Goal: Information Seeking & Learning: Learn about a topic

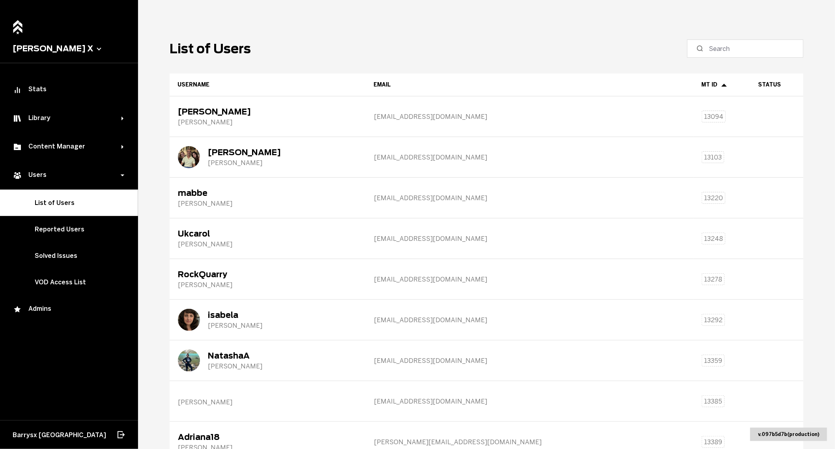
click at [339, 49] on header "List of Users" at bounding box center [487, 48] width 634 height 18
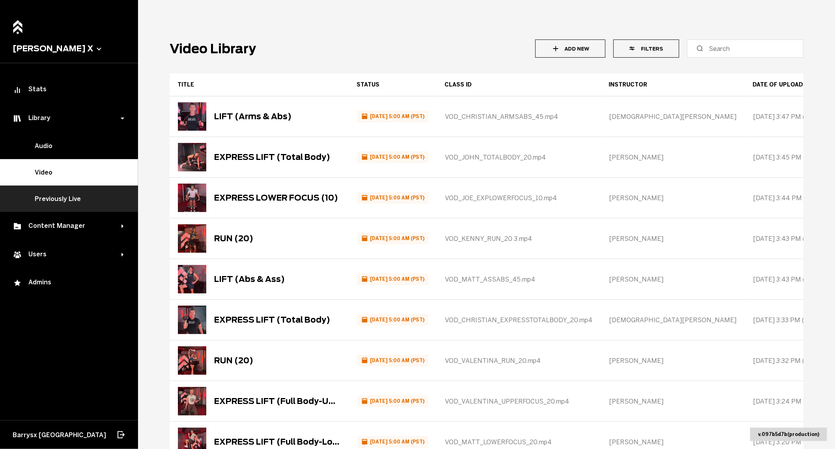
click at [67, 206] on link "Previously Live" at bounding box center [69, 198] width 138 height 26
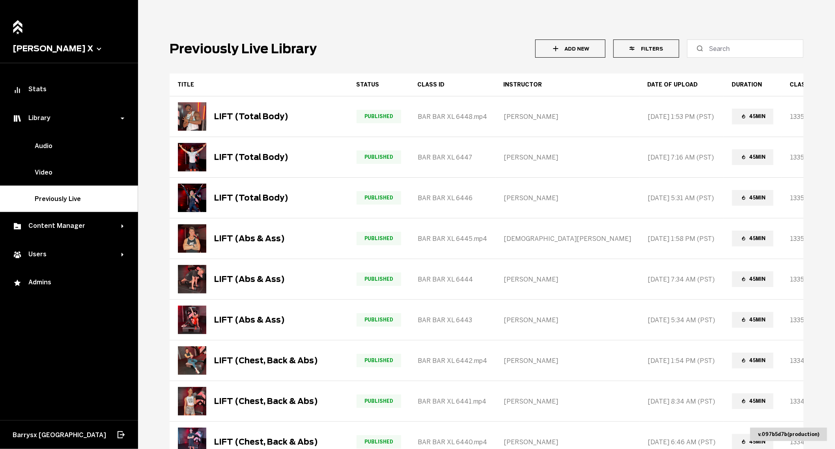
click at [653, 51] on button "Filters" at bounding box center [646, 48] width 66 height 18
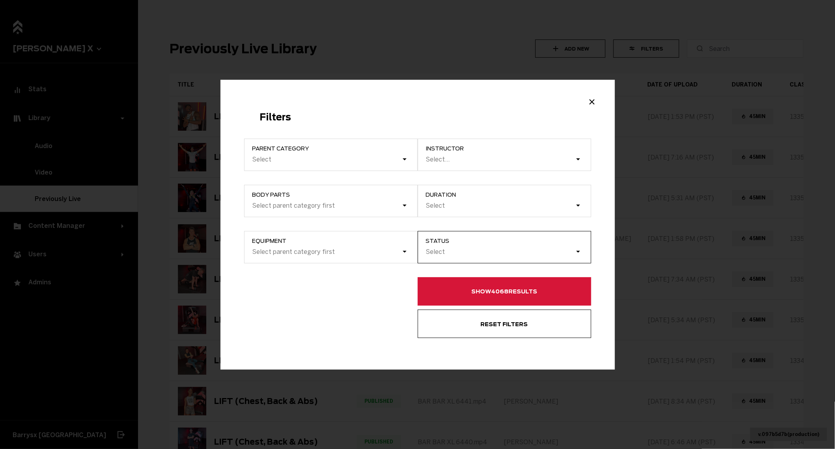
click at [446, 246] on div "Select" at bounding box center [508, 252] width 165 height 15
click at [386, 252] on input "Status Select" at bounding box center [386, 252] width 0 height 0
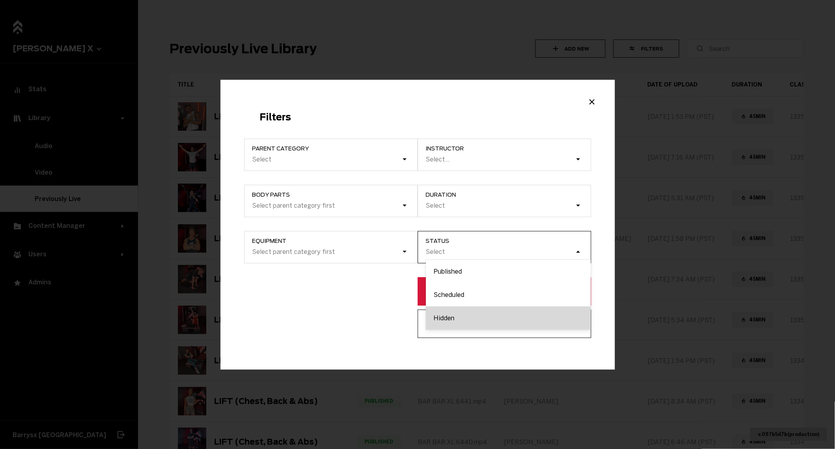
click at [445, 318] on div "Hidden" at bounding box center [508, 317] width 165 height 23
click at [386, 252] on input "Status option Hidden focused, 3 of 3. 3 results available. Use Up and Down to c…" at bounding box center [386, 252] width 0 height 0
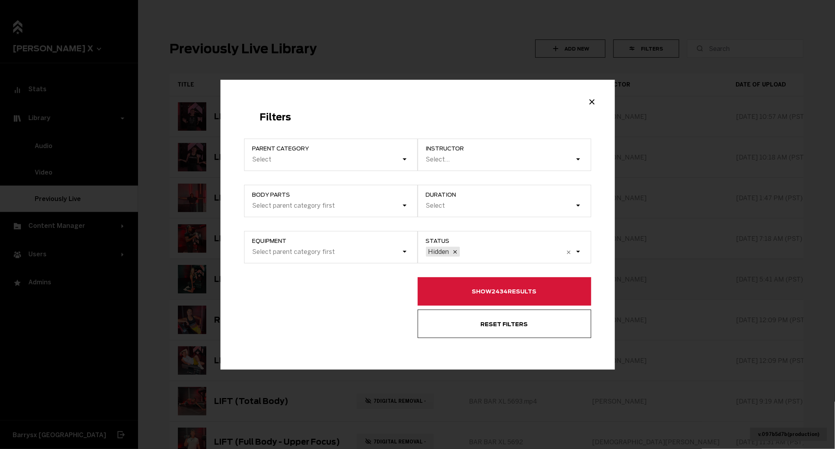
click at [490, 295] on button "Show 2434 results" at bounding box center [505, 291] width 174 height 28
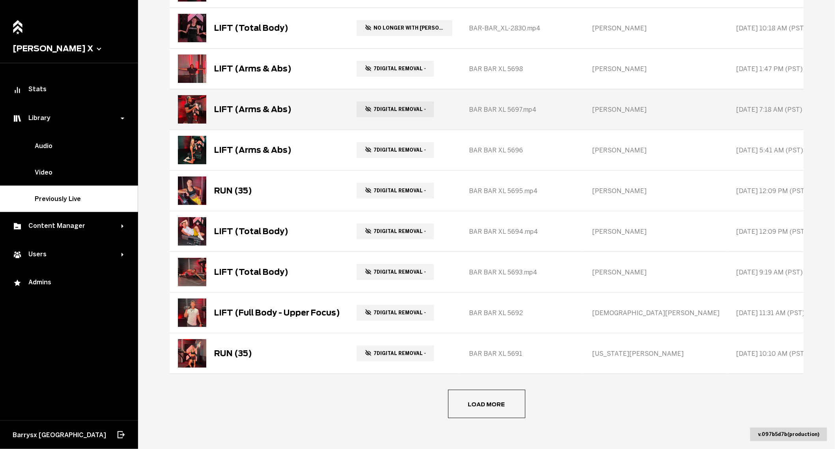
scroll to position [135, 0]
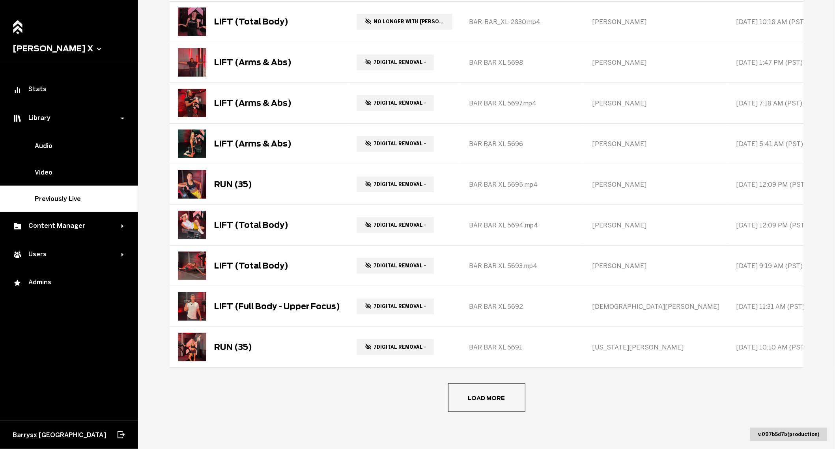
click at [485, 395] on button "Load more" at bounding box center [486, 397] width 77 height 28
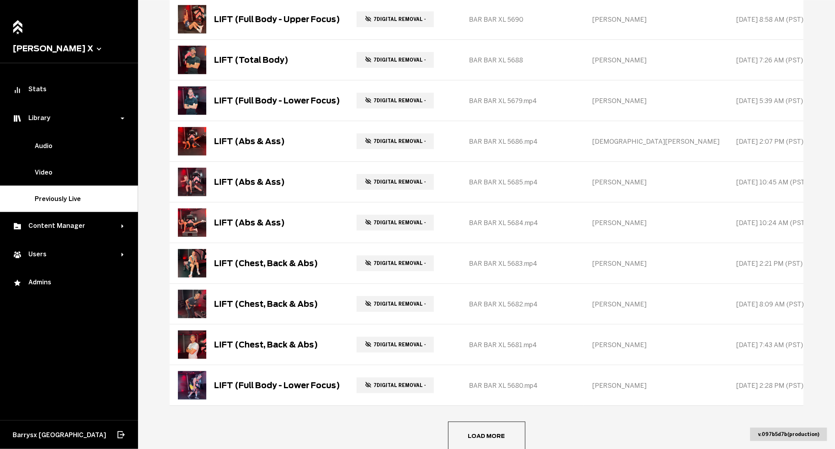
scroll to position [540, 0]
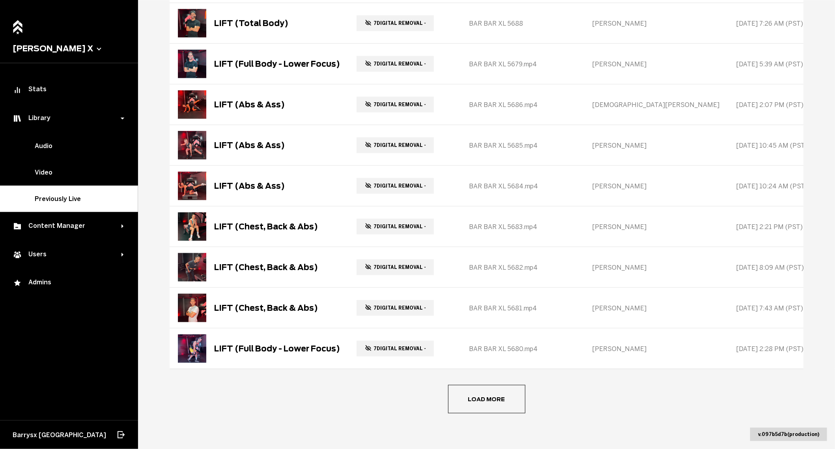
click at [503, 394] on button "Load more" at bounding box center [486, 399] width 77 height 28
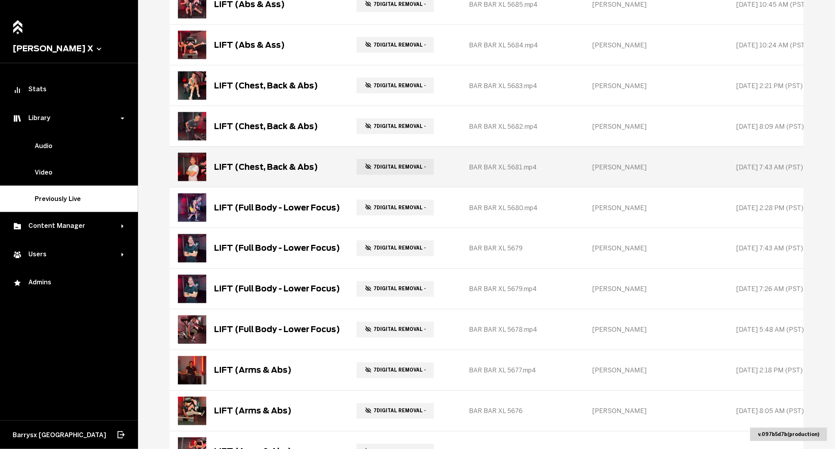
scroll to position [945, 0]
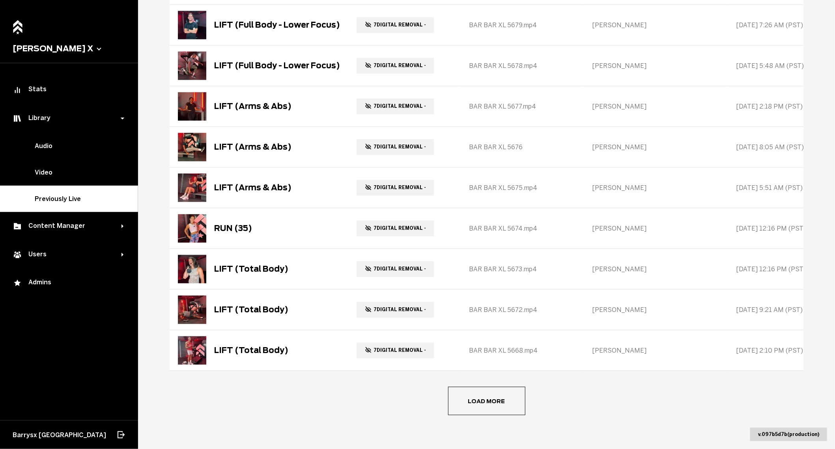
click at [492, 406] on button "Load more" at bounding box center [486, 400] width 77 height 28
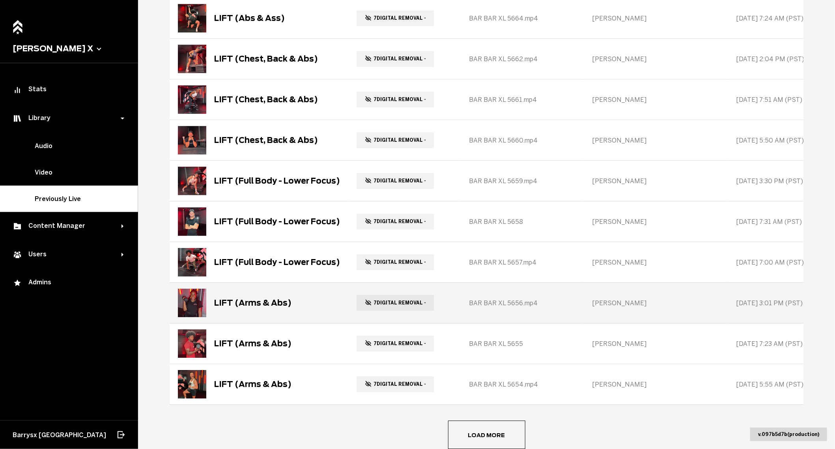
scroll to position [1350, 0]
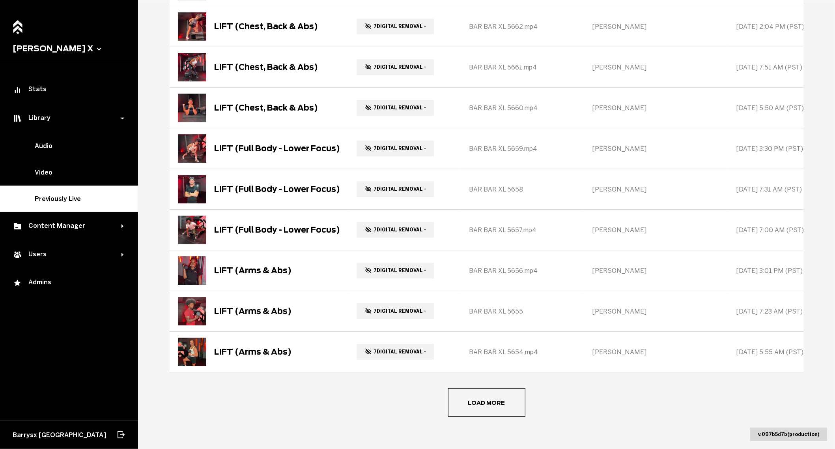
click at [481, 402] on button "Load more" at bounding box center [486, 402] width 77 height 28
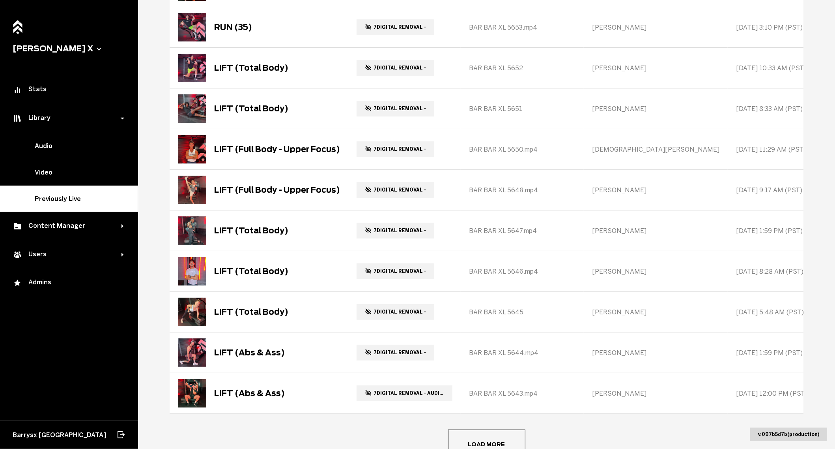
scroll to position [1755, 0]
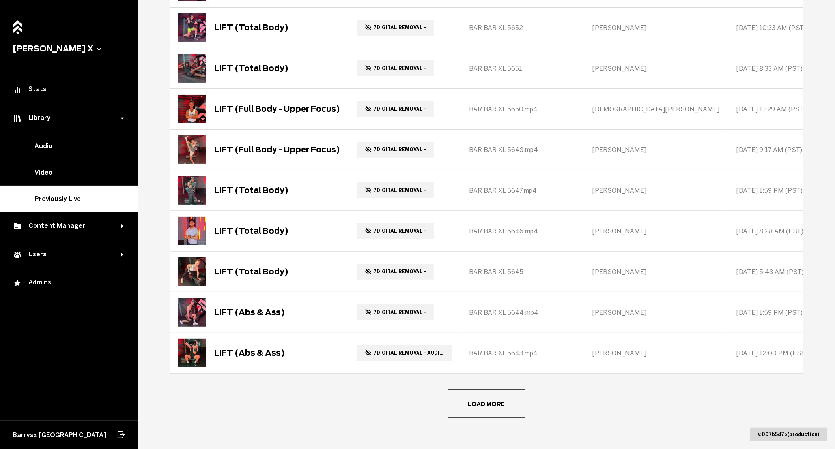
click at [484, 407] on button "Load more" at bounding box center [486, 403] width 77 height 28
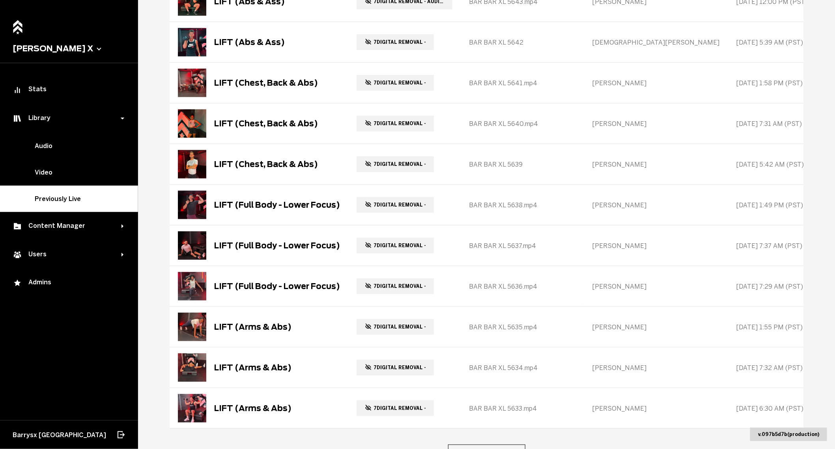
scroll to position [2159, 0]
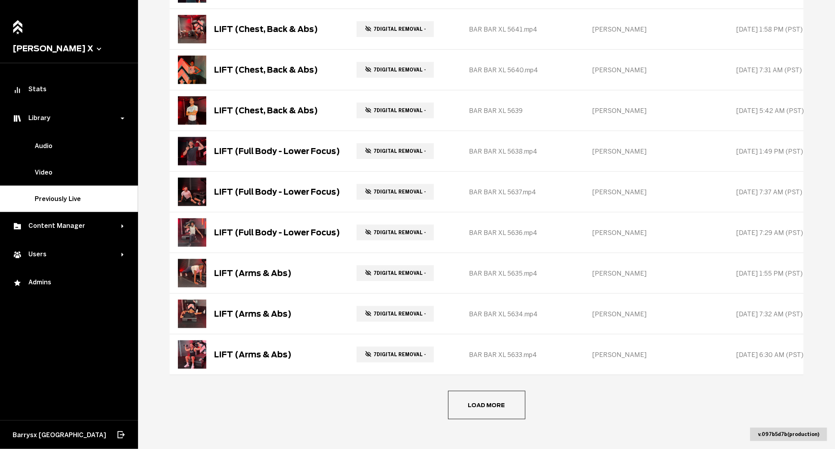
click at [472, 399] on button "Load more" at bounding box center [486, 405] width 77 height 28
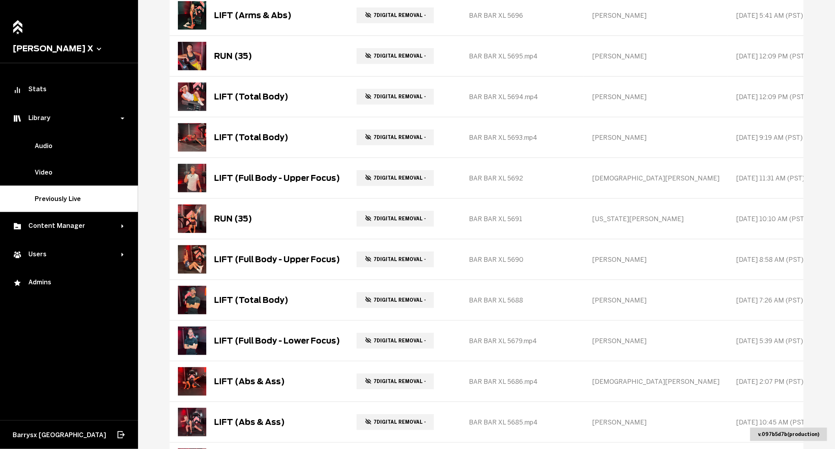
scroll to position [0, 0]
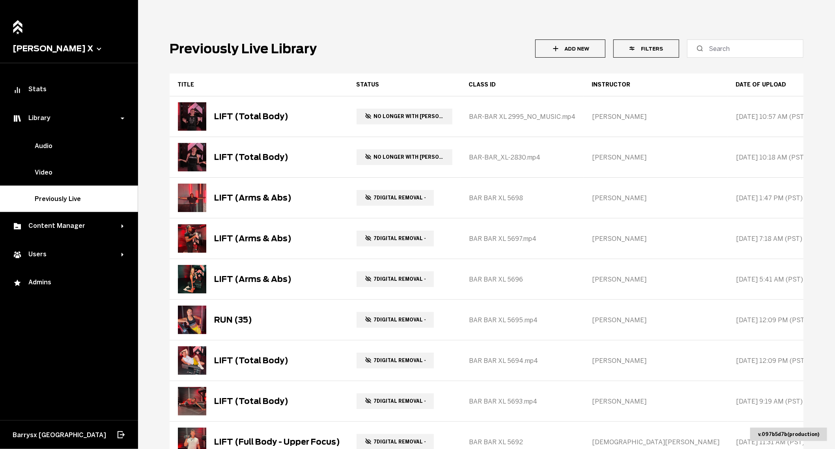
click at [655, 48] on button "Filters" at bounding box center [646, 48] width 66 height 18
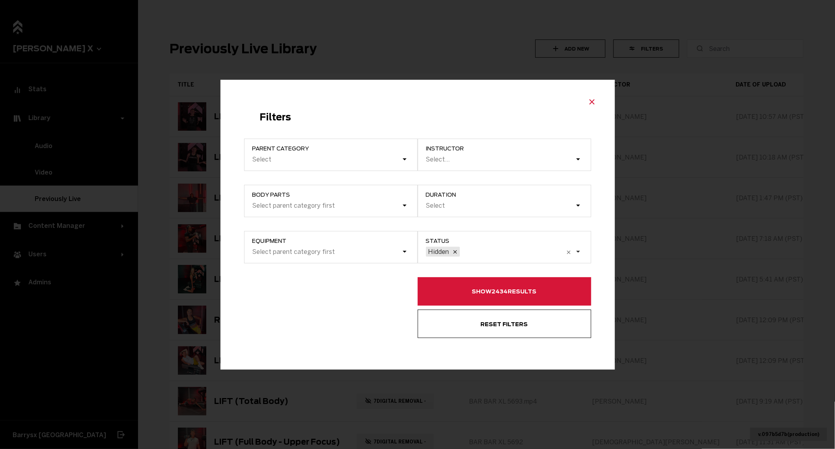
click at [587, 103] on icon "Close modal" at bounding box center [591, 101] width 9 height 9
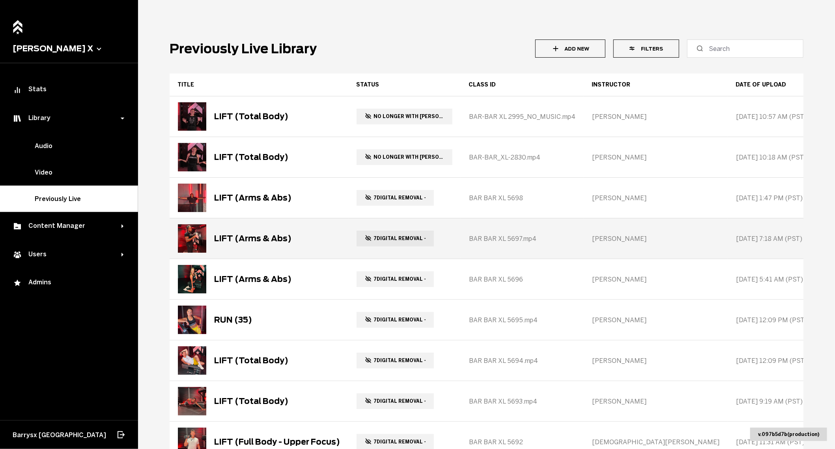
scroll to position [135, 0]
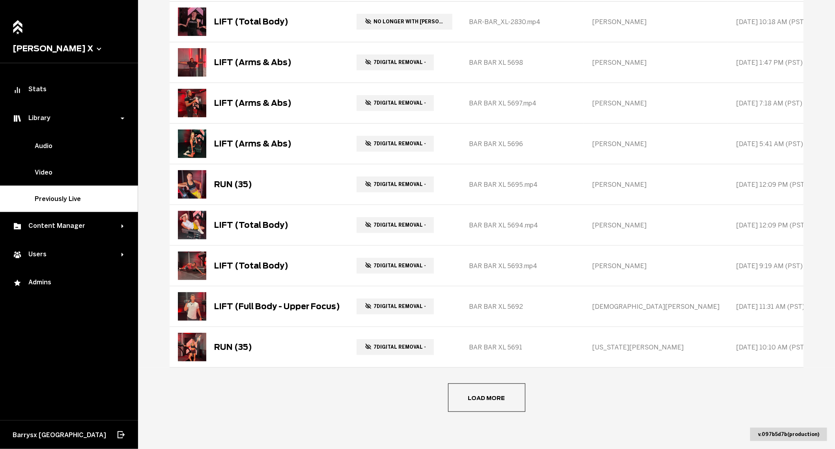
click at [487, 396] on button "Load more" at bounding box center [486, 397] width 77 height 28
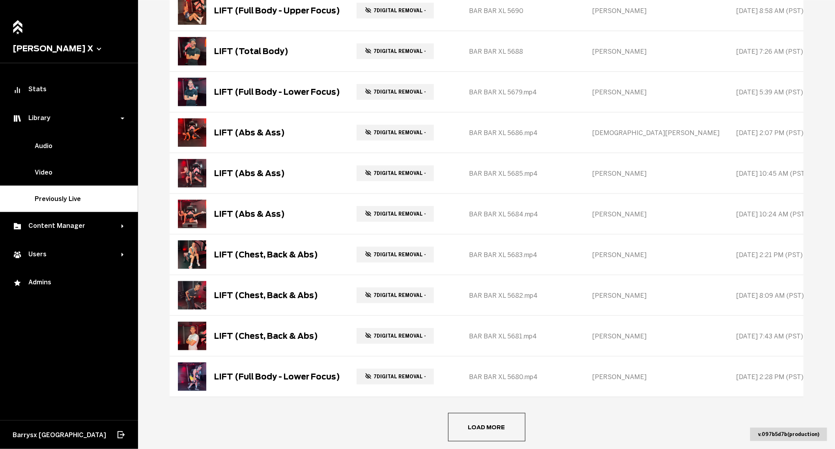
scroll to position [540, 0]
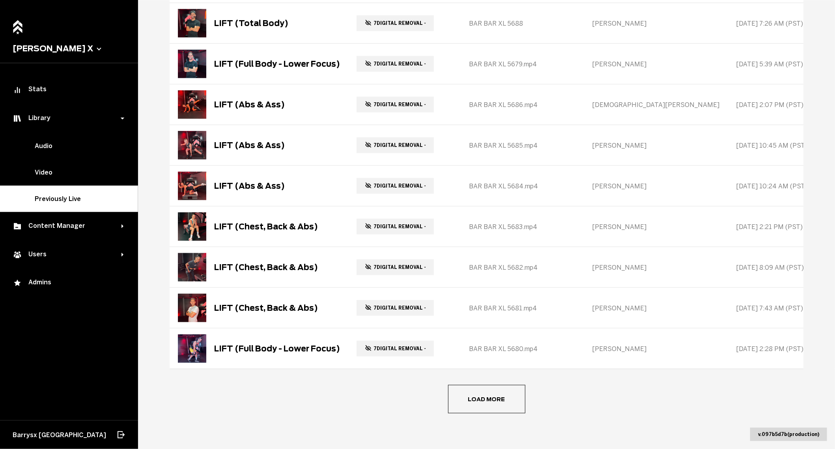
click at [499, 400] on button "Load more" at bounding box center [486, 399] width 77 height 28
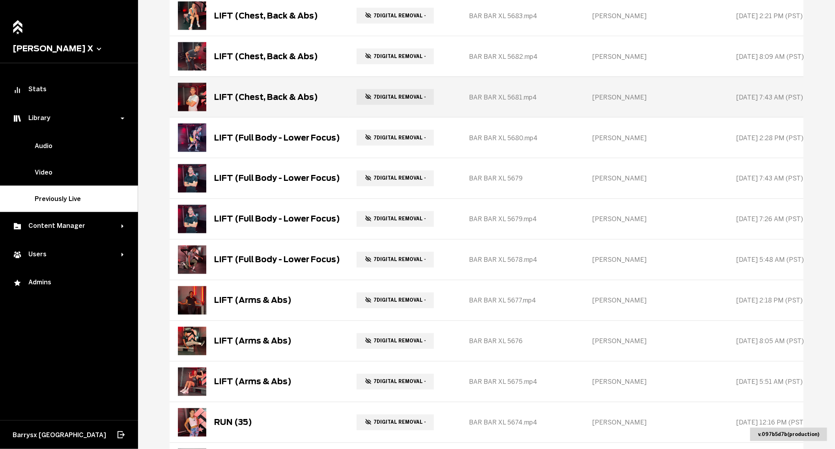
scroll to position [945, 0]
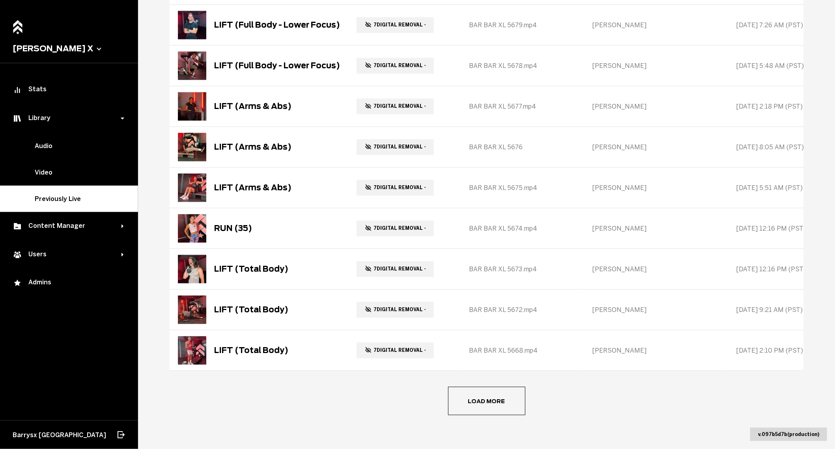
click at [476, 395] on button "Load more" at bounding box center [486, 400] width 77 height 28
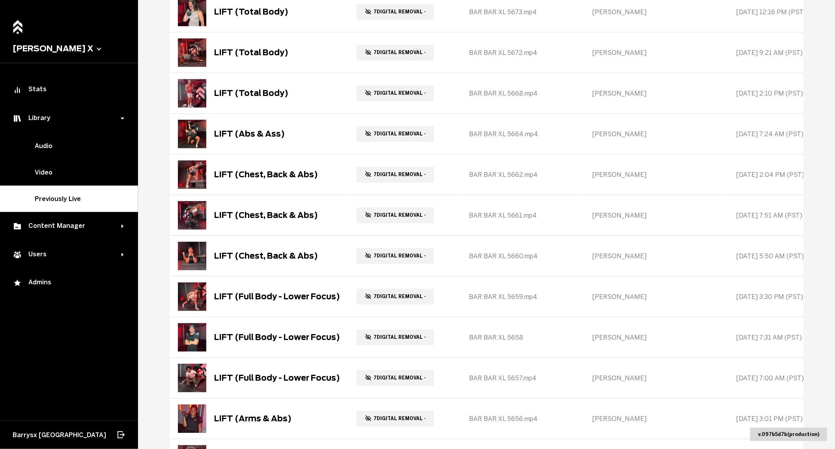
scroll to position [1350, 0]
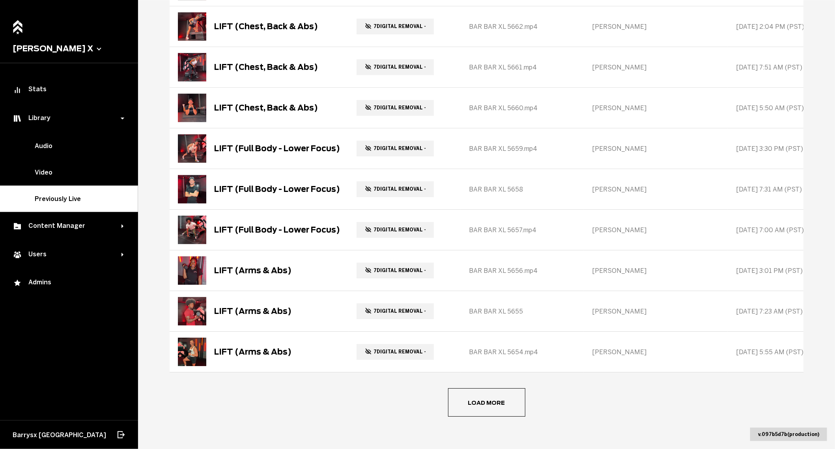
click at [484, 397] on button "Load more" at bounding box center [486, 402] width 77 height 28
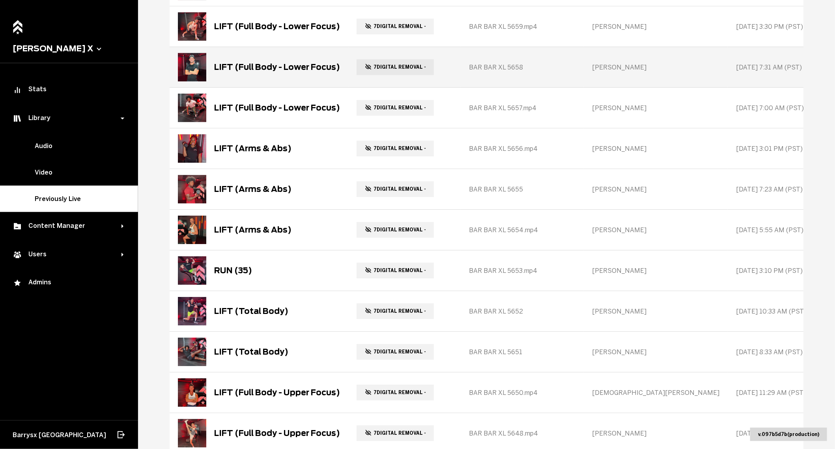
scroll to position [1755, 0]
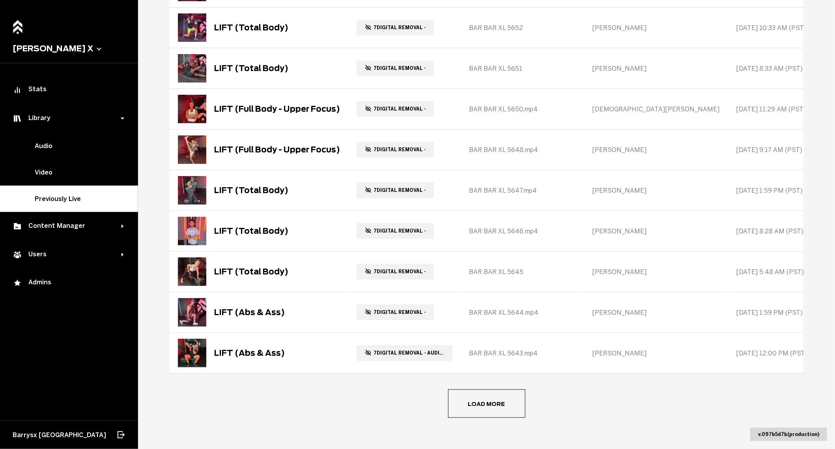
click at [489, 392] on button "Load more" at bounding box center [486, 403] width 77 height 28
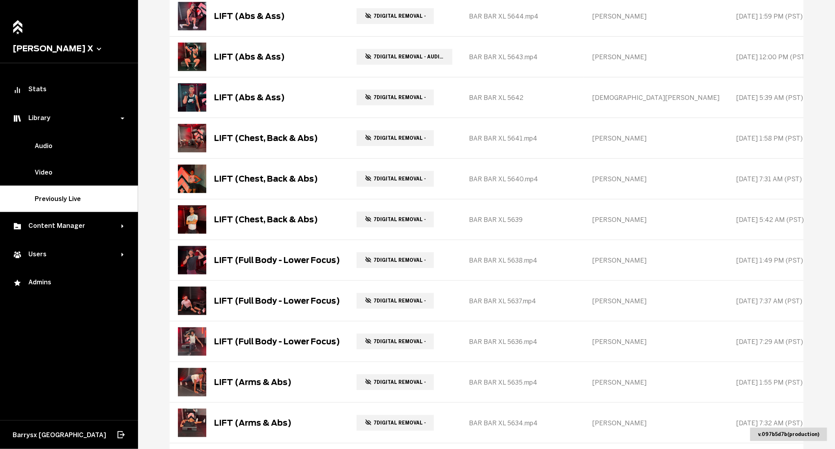
scroll to position [2159, 0]
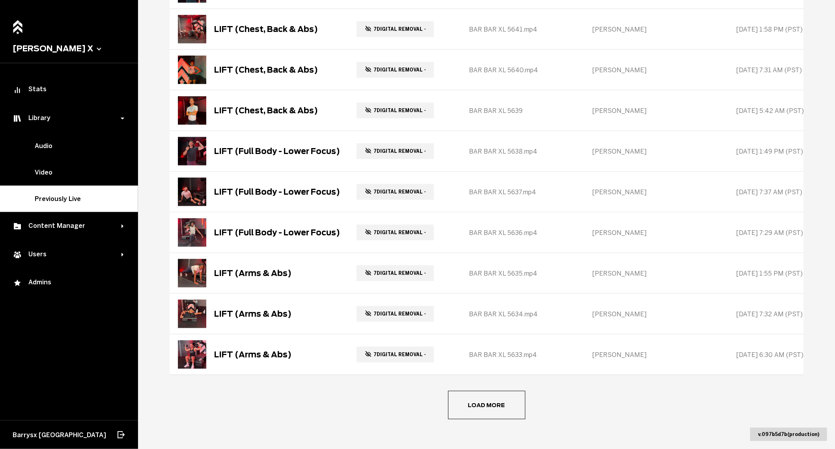
click at [459, 398] on button "Load more" at bounding box center [486, 405] width 77 height 28
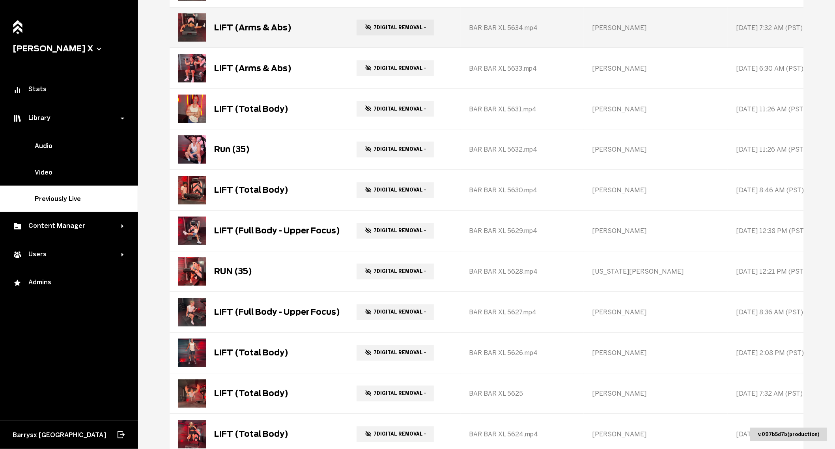
scroll to position [2564, 0]
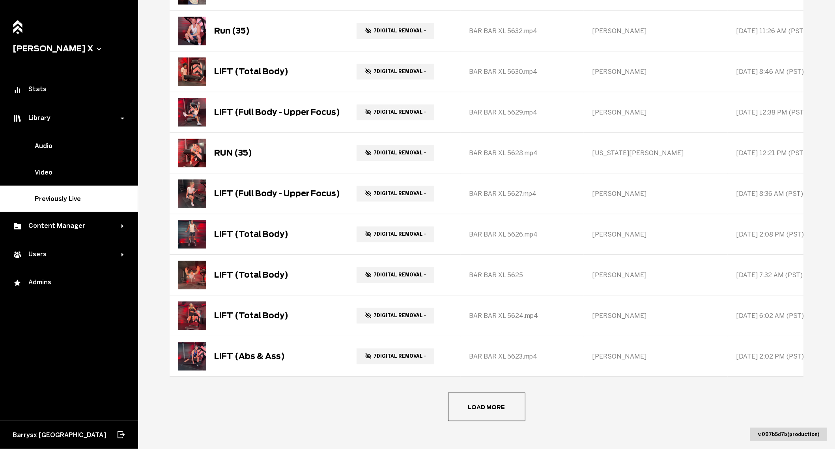
click at [500, 405] on button "Load more" at bounding box center [486, 406] width 77 height 28
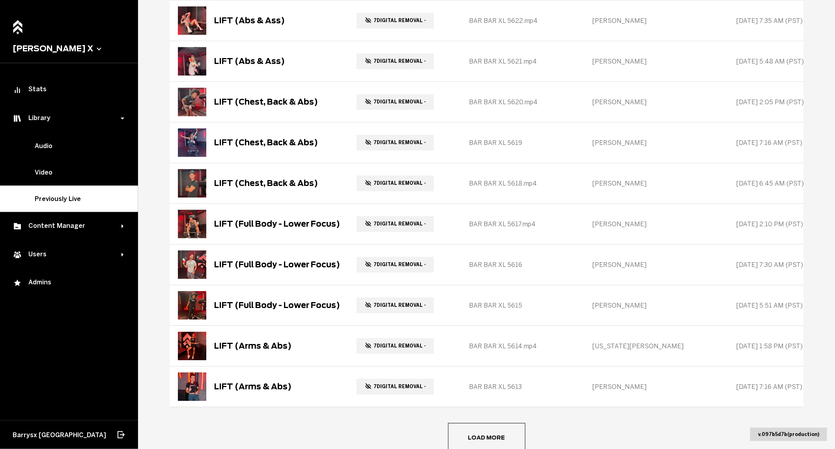
scroll to position [2969, 0]
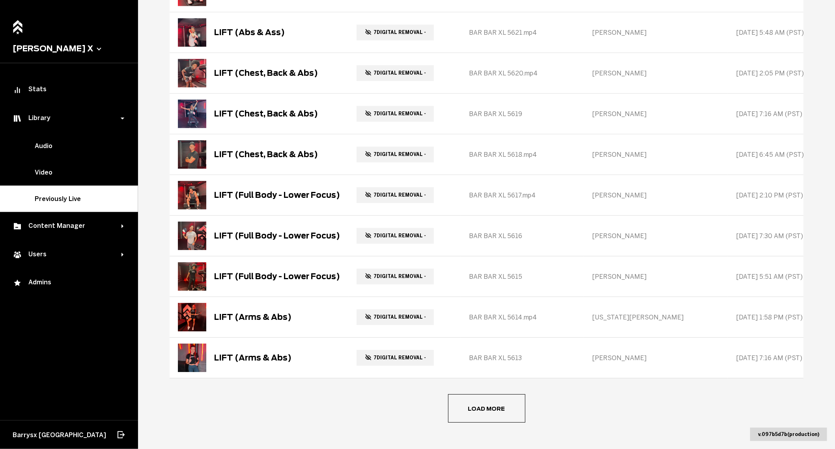
click at [488, 402] on button "Load more" at bounding box center [486, 408] width 77 height 28
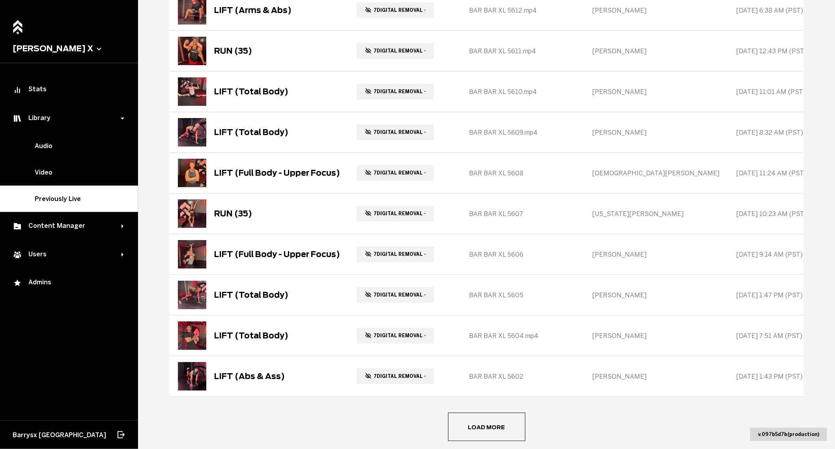
scroll to position [3374, 0]
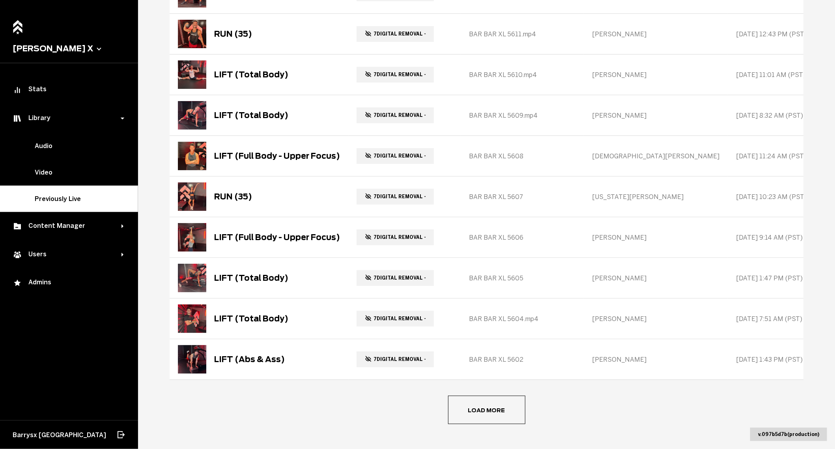
click at [457, 401] on button "Load more" at bounding box center [486, 409] width 77 height 28
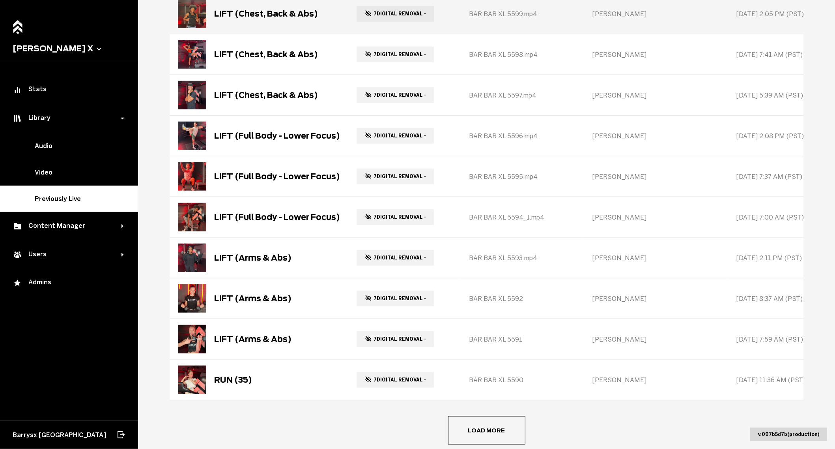
scroll to position [3778, 0]
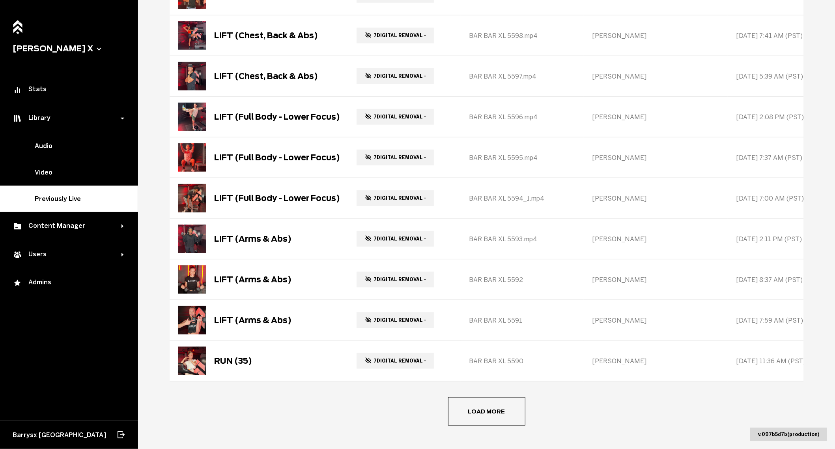
click at [505, 397] on button "Load more" at bounding box center [486, 411] width 77 height 28
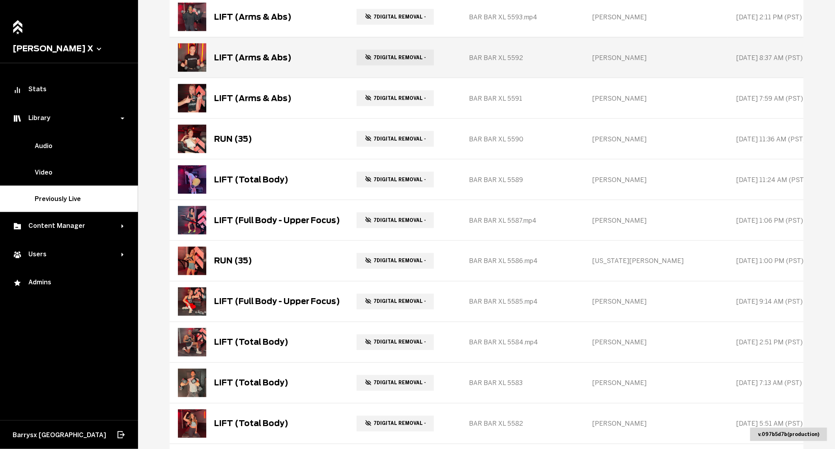
scroll to position [4184, 0]
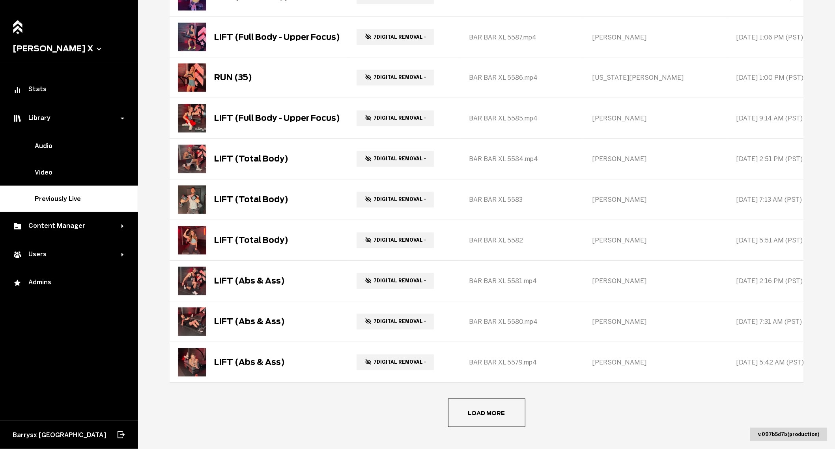
click at [476, 398] on button "Load more" at bounding box center [486, 412] width 77 height 28
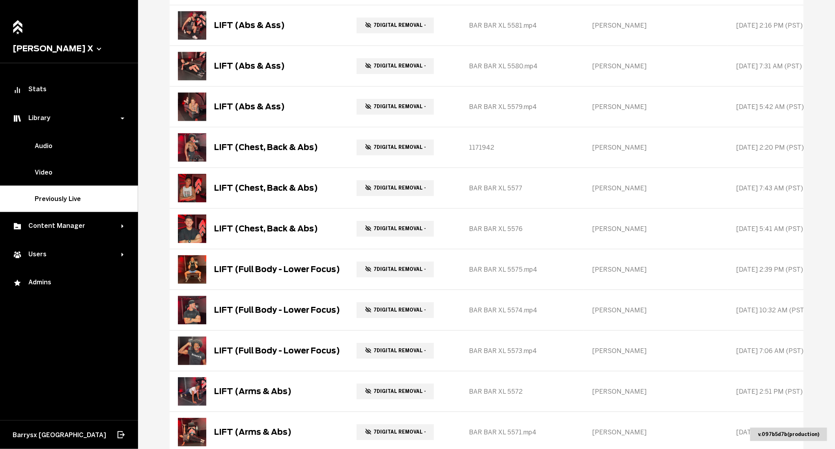
scroll to position [4588, 0]
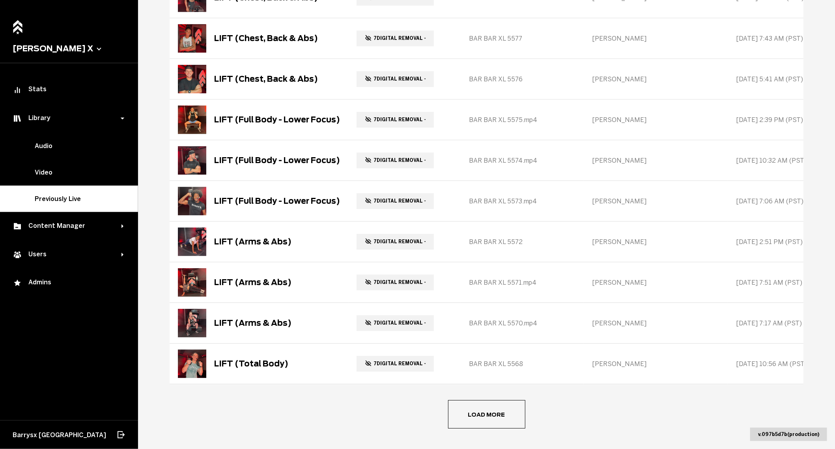
click at [480, 400] on button "Load more" at bounding box center [486, 414] width 77 height 28
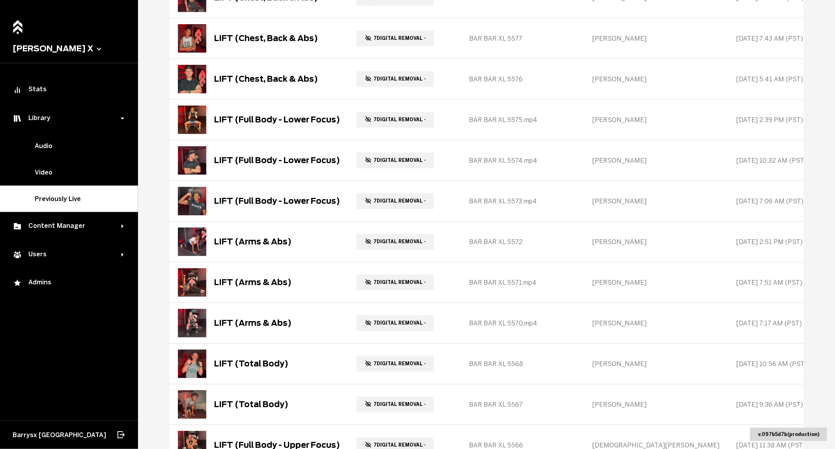
scroll to position [4993, 0]
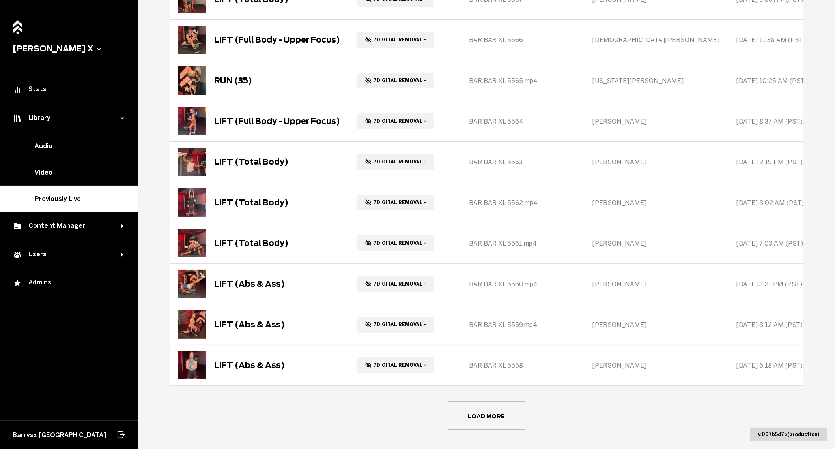
click at [0, 0] on span "Load more" at bounding box center [0, 0] width 0 height 0
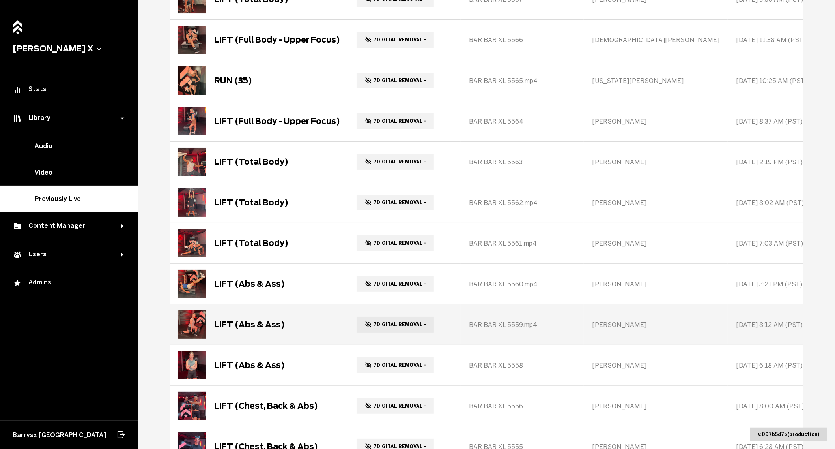
scroll to position [5398, 0]
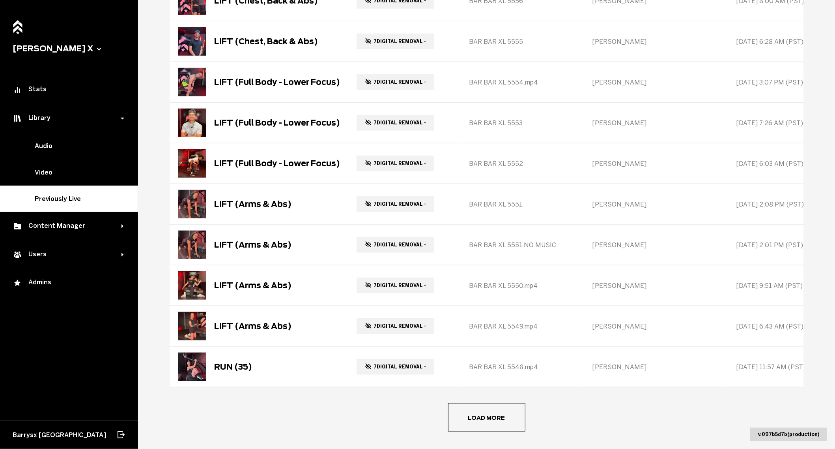
click at [469, 403] on button "Load more" at bounding box center [486, 417] width 77 height 28
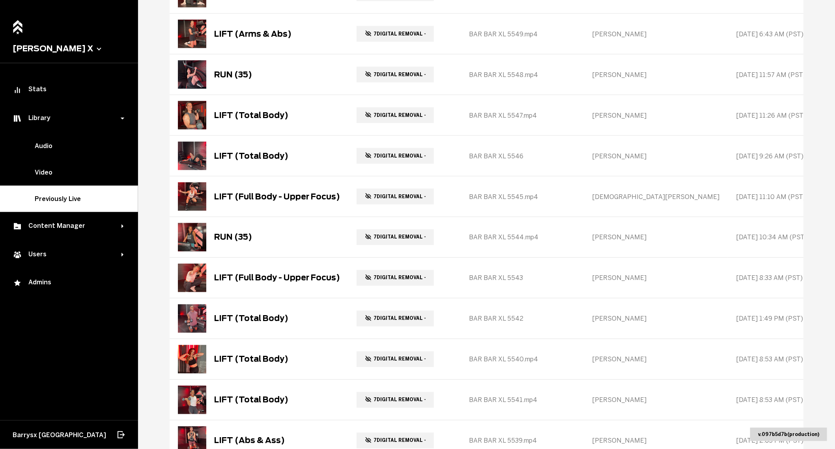
scroll to position [5803, 0]
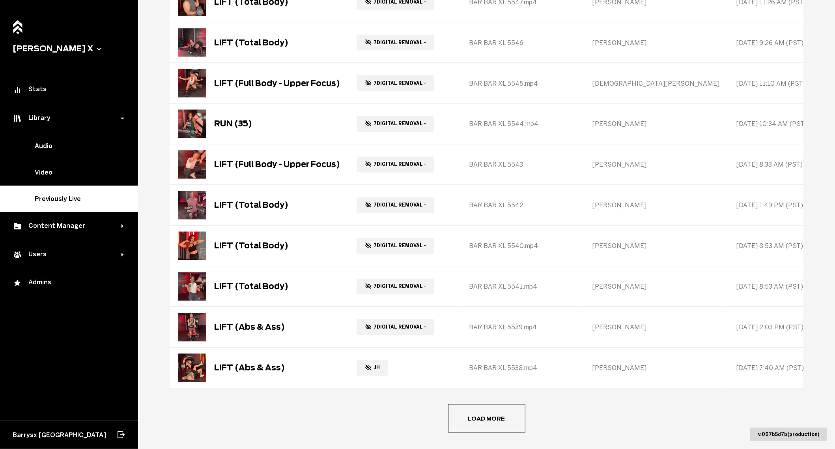
click at [471, 404] on button "Load more" at bounding box center [486, 418] width 77 height 28
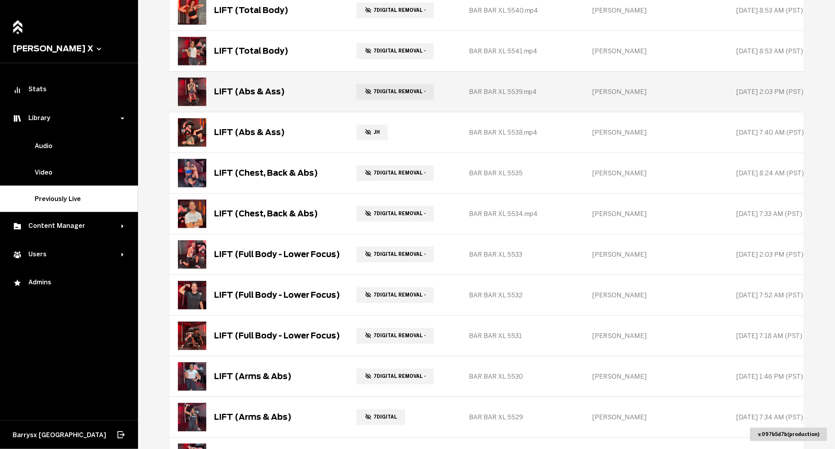
scroll to position [6208, 0]
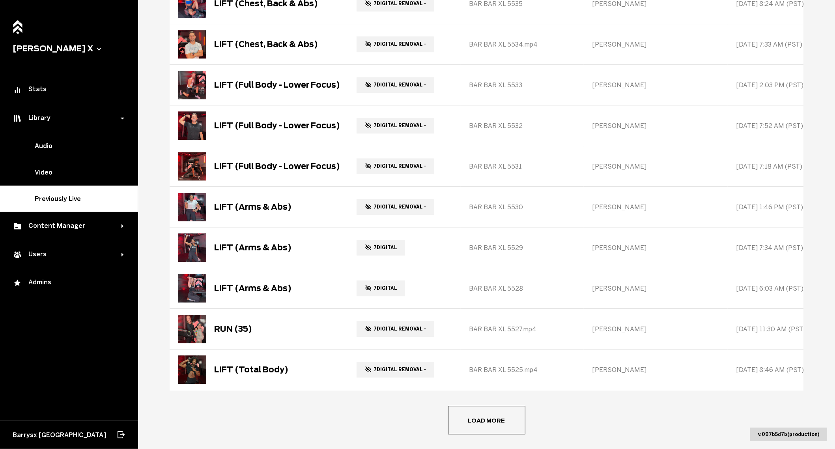
click at [463, 412] on main "Previously Live Library Add New Filters Title Status Class ID Instructor Date o…" at bounding box center [486, 224] width 697 height 449
click at [468, 406] on button "Load more" at bounding box center [486, 420] width 77 height 28
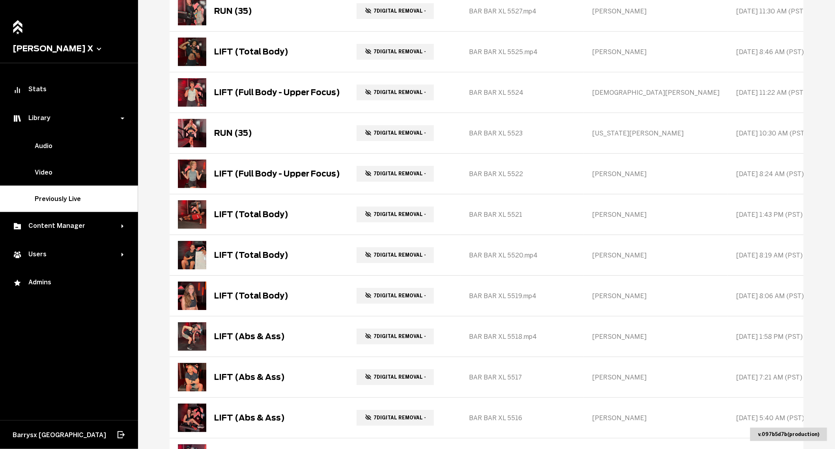
scroll to position [6612, 0]
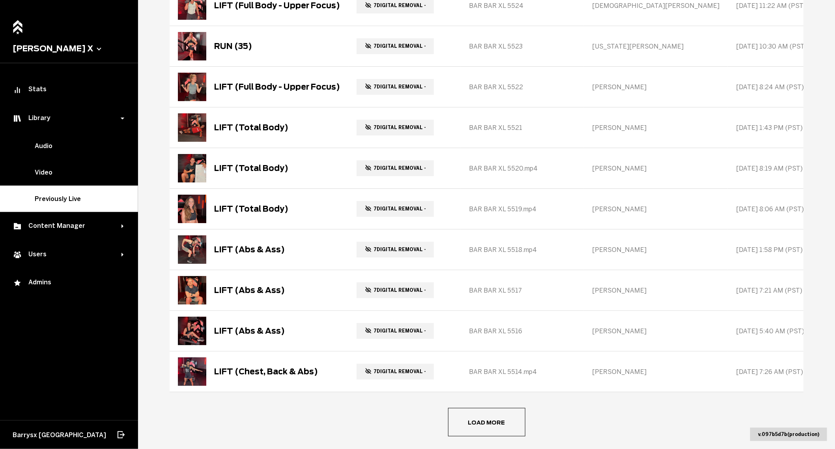
click at [476, 408] on button "Load more" at bounding box center [486, 422] width 77 height 28
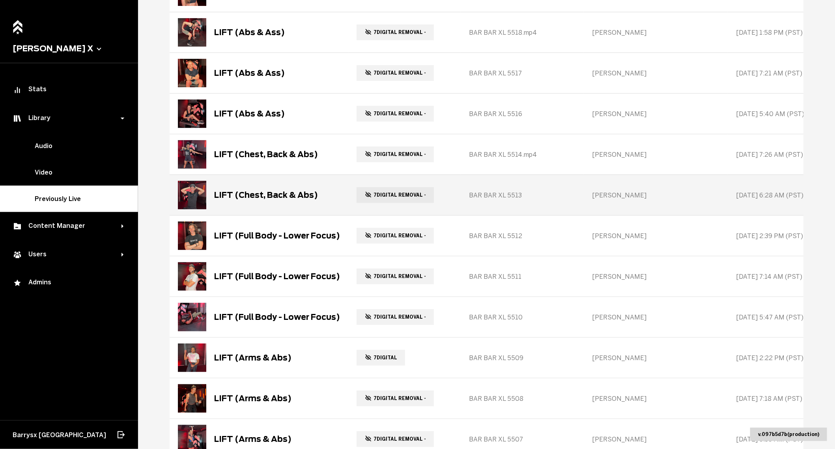
scroll to position [7017, 0]
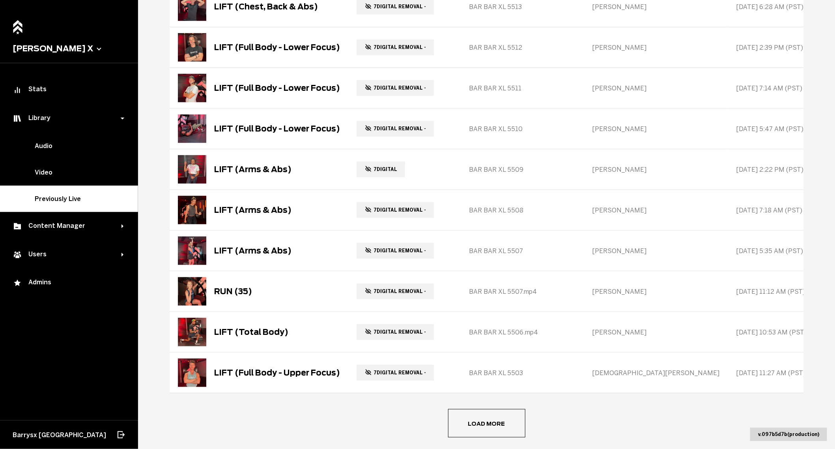
click at [475, 409] on button "Load more" at bounding box center [486, 423] width 77 height 28
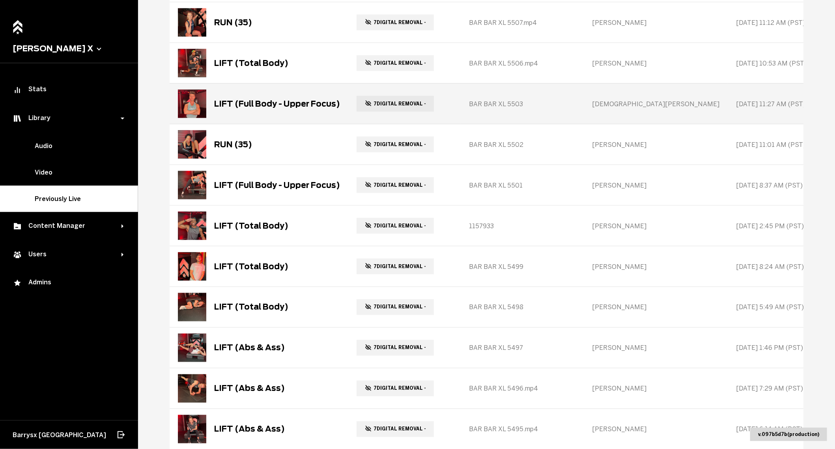
scroll to position [7422, 0]
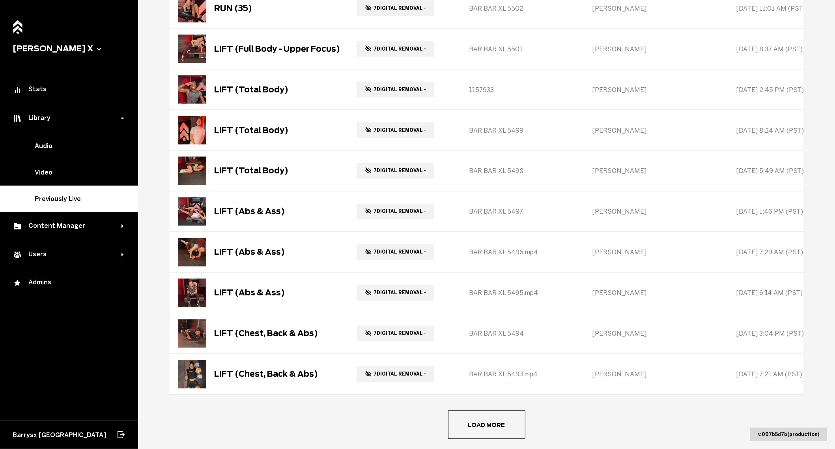
click at [0, 0] on span "Load more" at bounding box center [0, 0] width 0 height 0
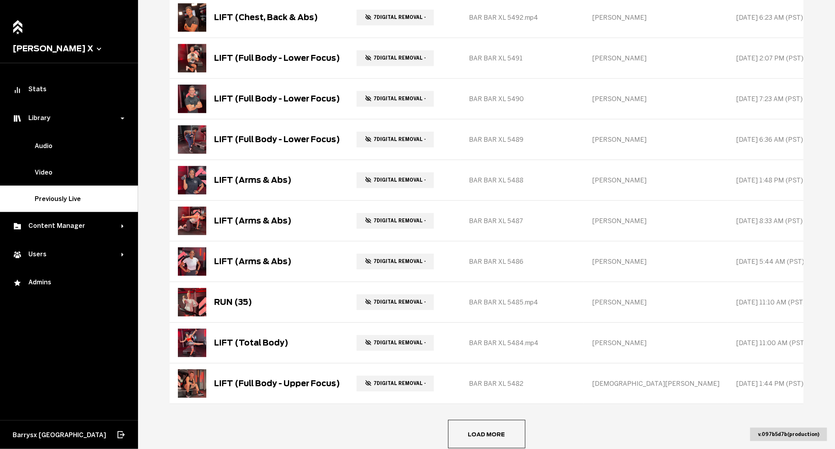
scroll to position [7827, 0]
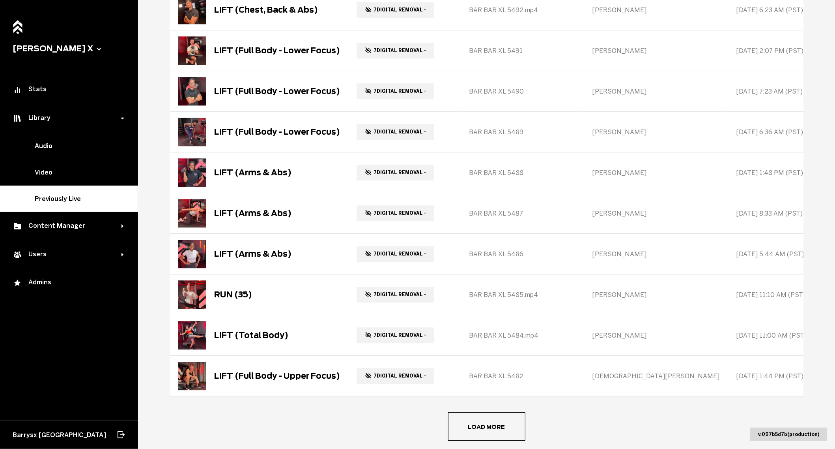
click at [458, 412] on button "Load more" at bounding box center [486, 426] width 77 height 28
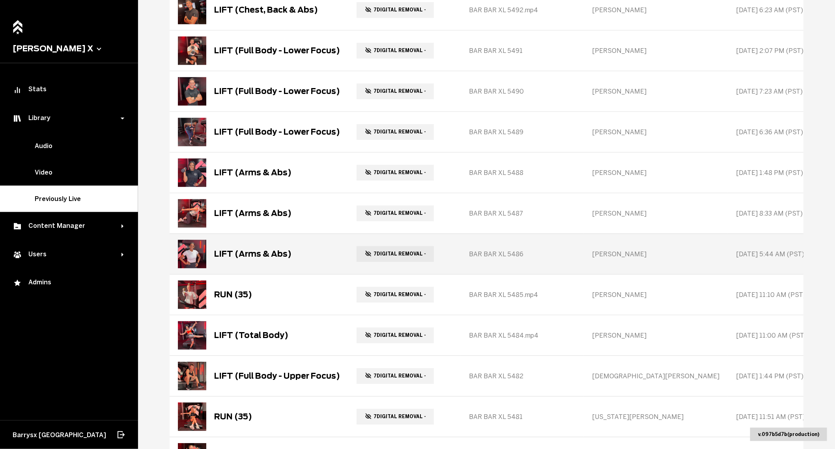
scroll to position [8231, 0]
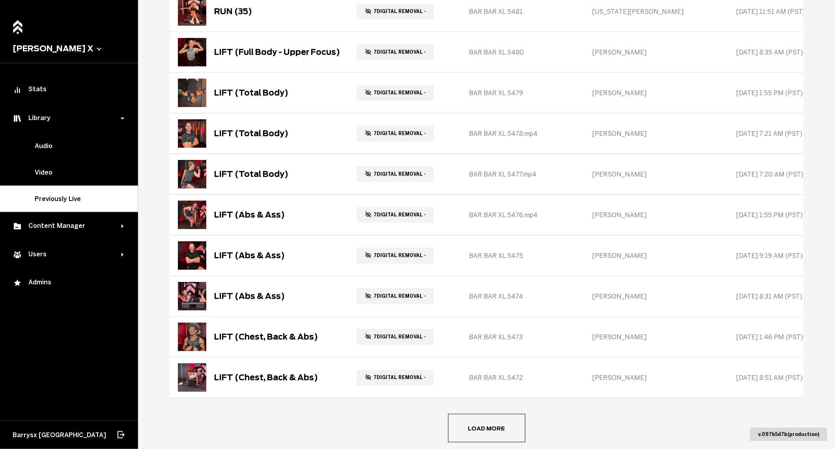
click at [472, 413] on button "Load more" at bounding box center [486, 427] width 77 height 28
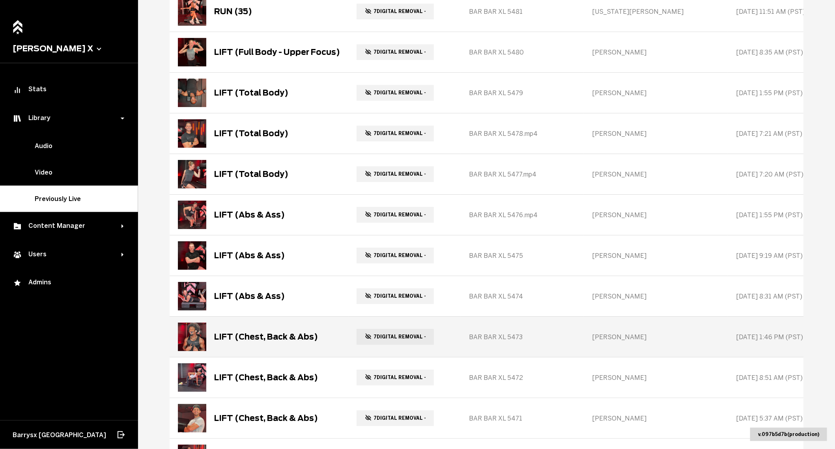
scroll to position [8637, 0]
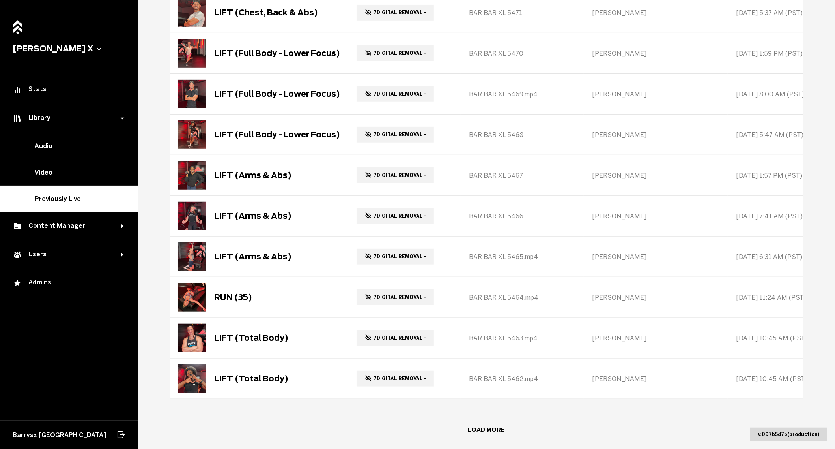
click at [478, 411] on main "Previously Live Library Add New Filters Title Status Class ID Instructor Date o…" at bounding box center [486, 224] width 697 height 449
click at [478, 415] on button "Load more" at bounding box center [486, 429] width 77 height 28
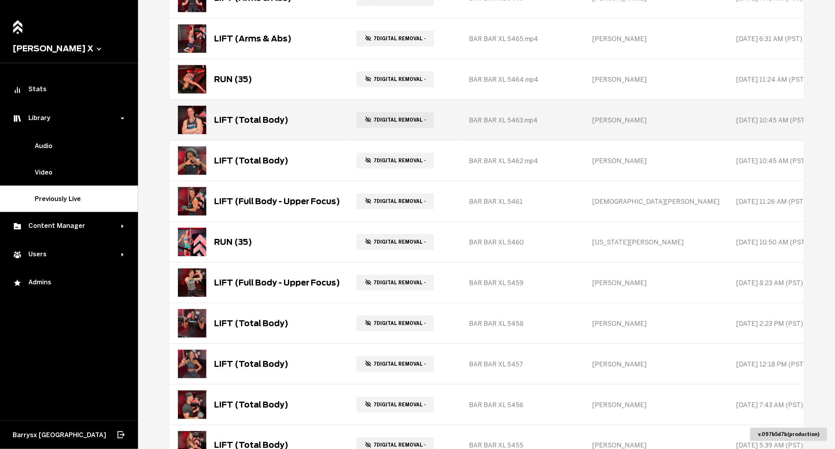
scroll to position [9041, 0]
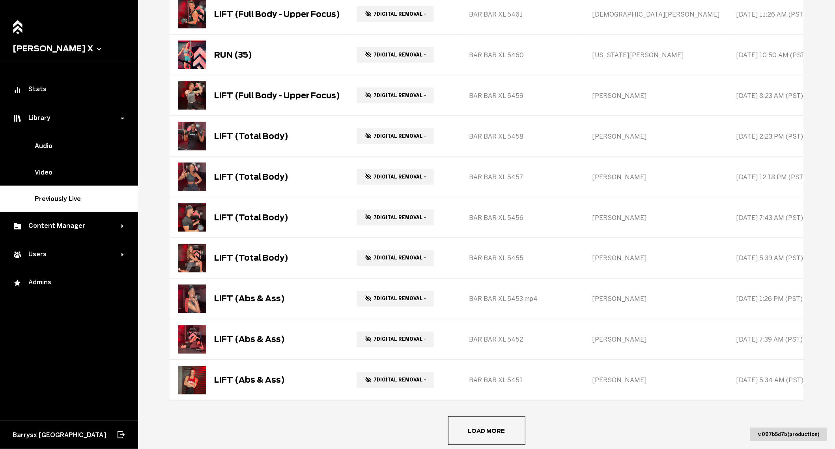
click at [471, 416] on button "Load more" at bounding box center [486, 430] width 77 height 28
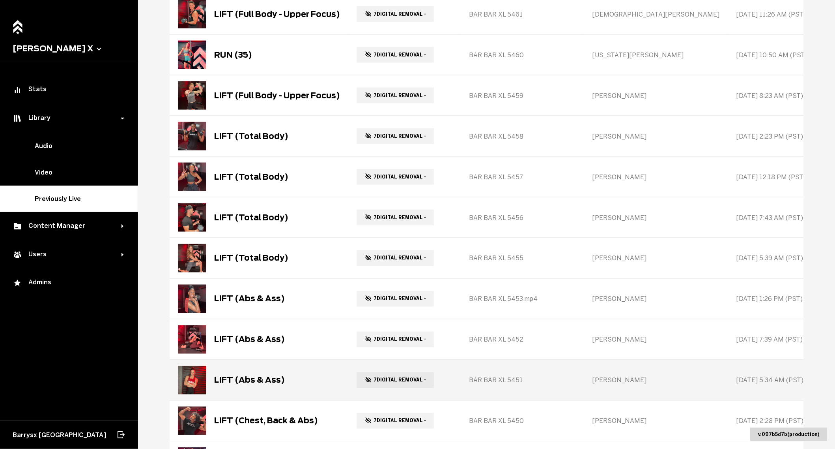
scroll to position [9446, 0]
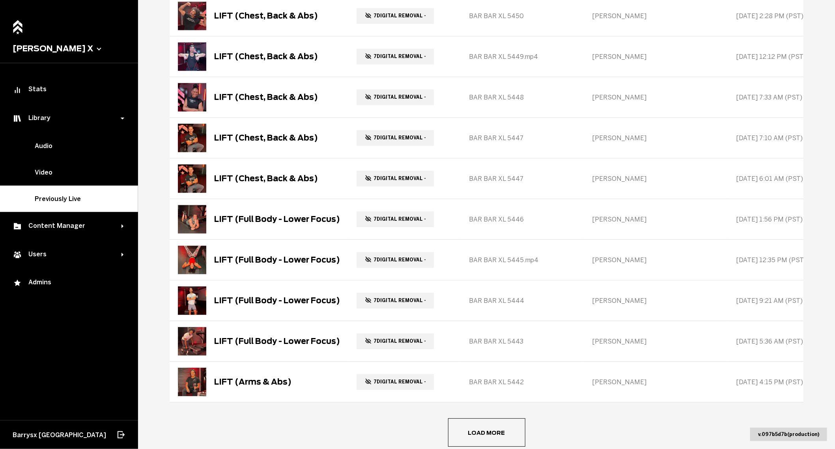
click at [466, 418] on button "Load more" at bounding box center [486, 432] width 77 height 28
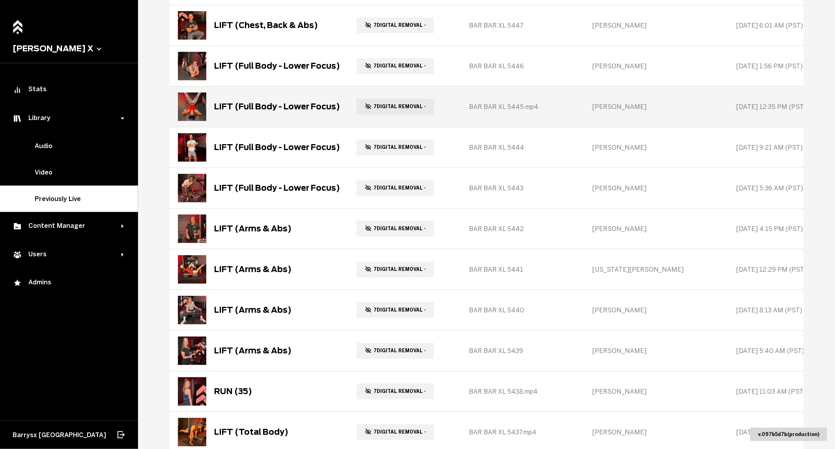
scroll to position [9851, 0]
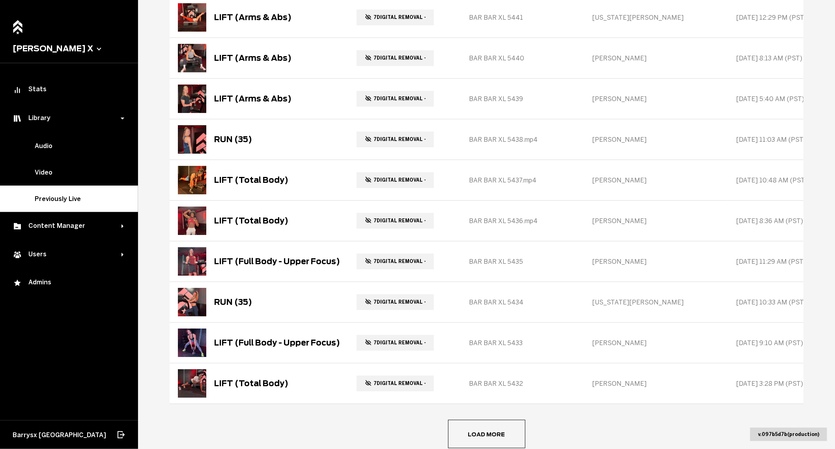
click at [458, 419] on button "Load more" at bounding box center [486, 433] width 77 height 28
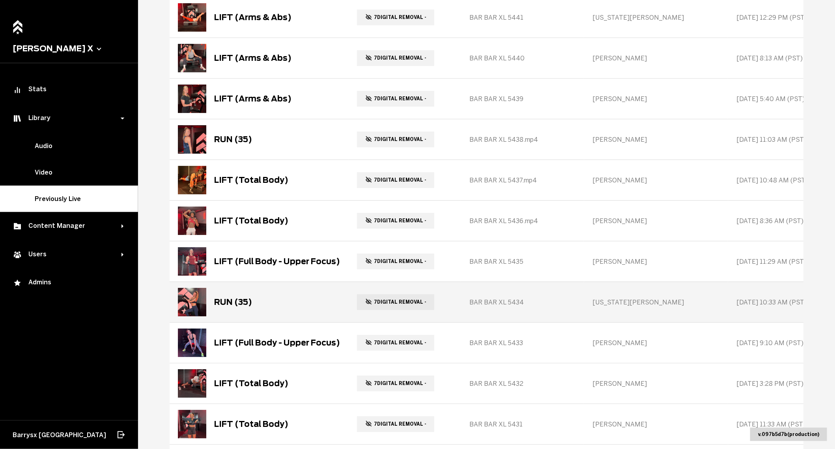
scroll to position [10256, 0]
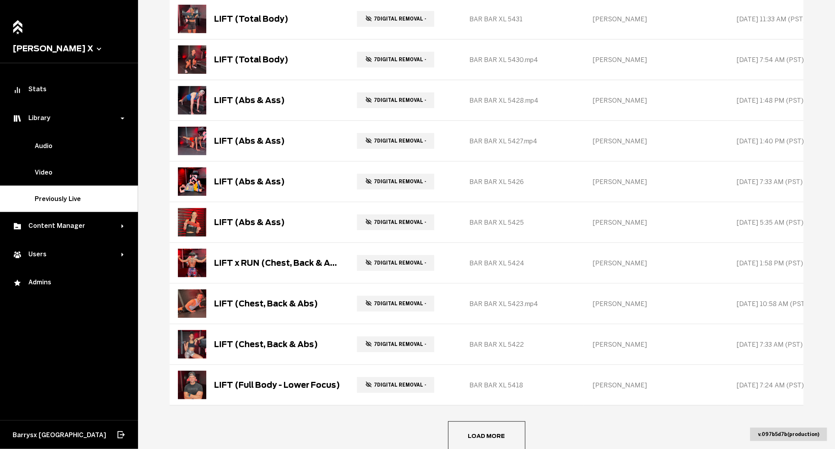
click at [457, 421] on button "Load more" at bounding box center [486, 435] width 77 height 28
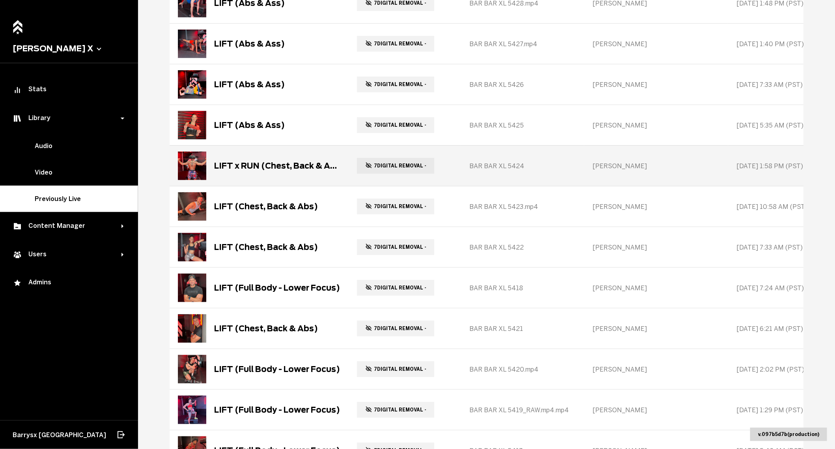
scroll to position [10660, 0]
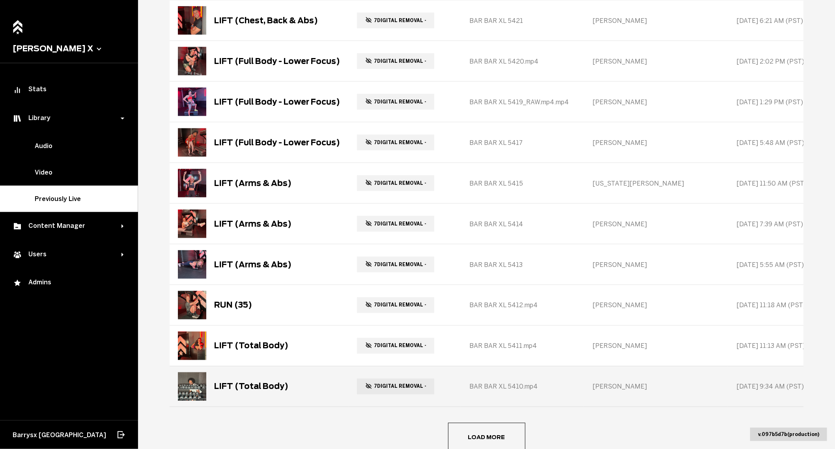
click at [196, 372] on img at bounding box center [192, 386] width 28 height 28
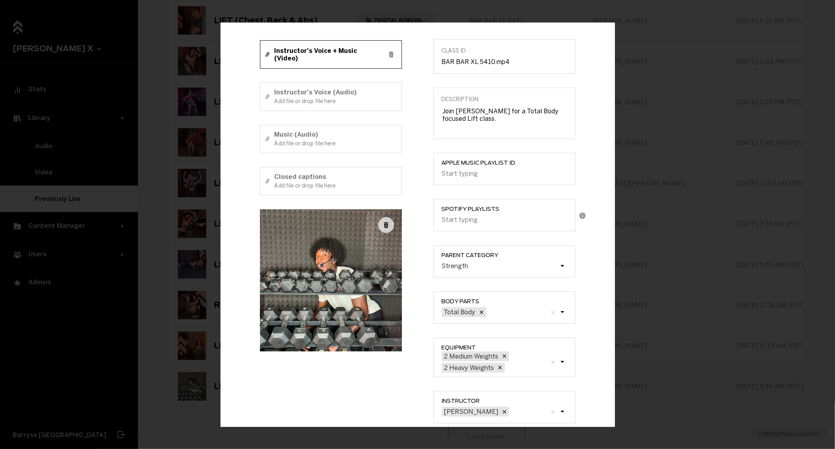
scroll to position [0, 0]
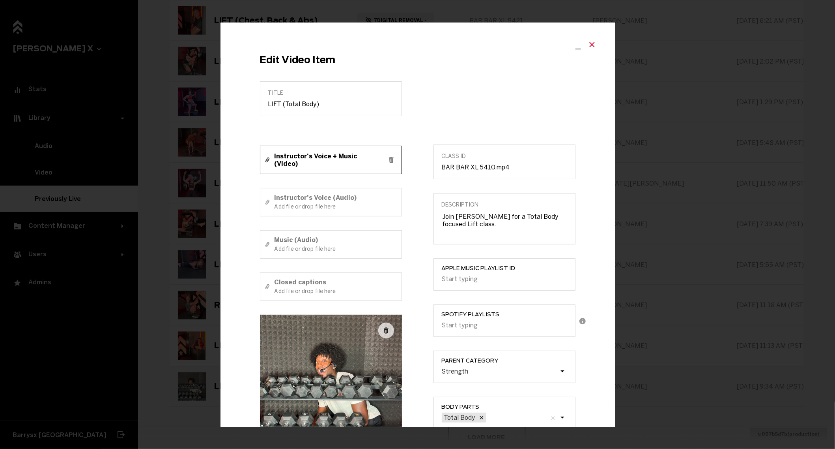
click at [592, 44] on icon "Close modal" at bounding box center [592, 45] width 5 height 5
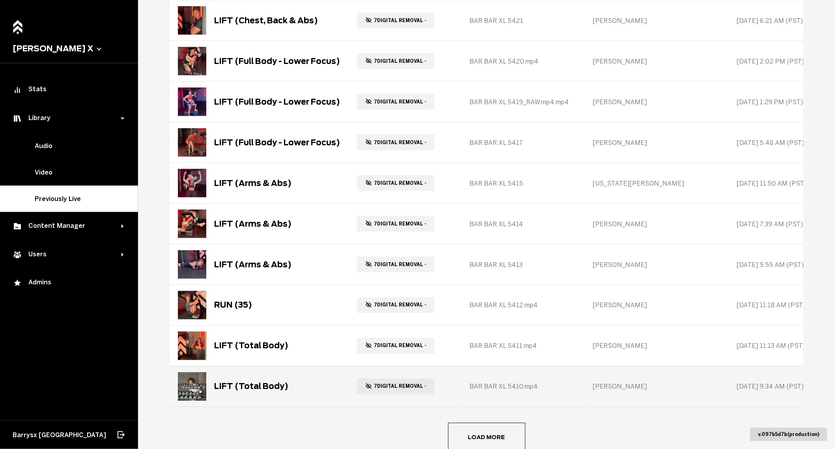
click at [0, 0] on span "Load more" at bounding box center [0, 0] width 0 height 0
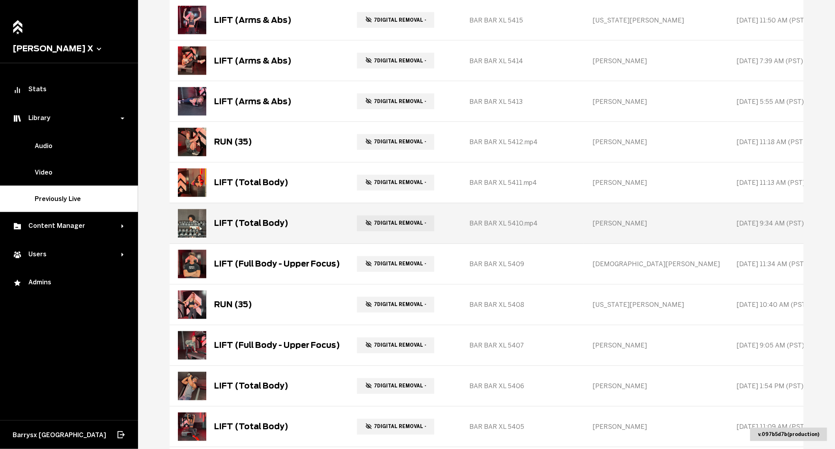
scroll to position [10846, 0]
